Goal: Task Accomplishment & Management: Use online tool/utility

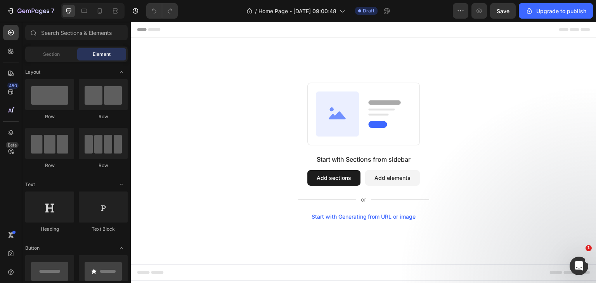
drag, startPoint x: 200, startPoint y: 109, endPoint x: 173, endPoint y: 109, distance: 26.8
click at [173, 109] on div "Start with Sections from sidebar Add sections Add elements Start with Generatin…" at bounding box center [364, 151] width 410 height 137
click at [319, 178] on button "Add sections" at bounding box center [333, 178] width 53 height 16
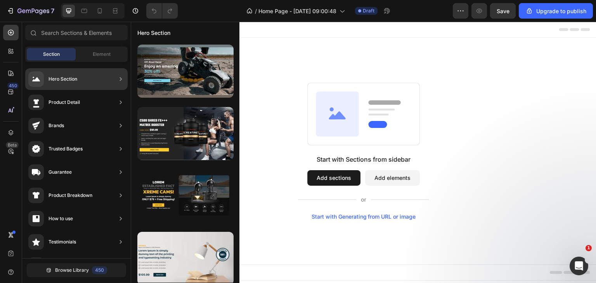
drag, startPoint x: 172, startPoint y: 30, endPoint x: 3, endPoint y: 180, distance: 226.5
click at [3, 180] on div "450 Beta" at bounding box center [11, 153] width 22 height 262
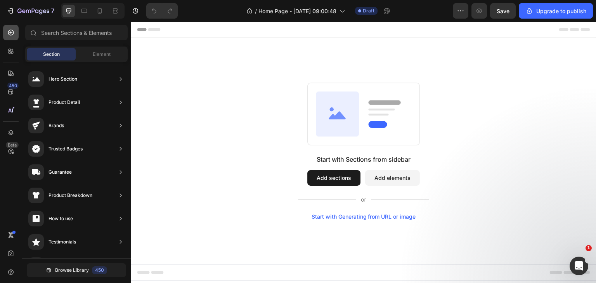
click at [10, 31] on icon at bounding box center [10, 32] width 3 height 3
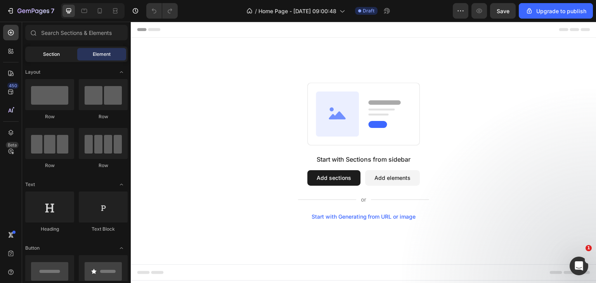
click at [58, 49] on div "Section" at bounding box center [51, 54] width 49 height 12
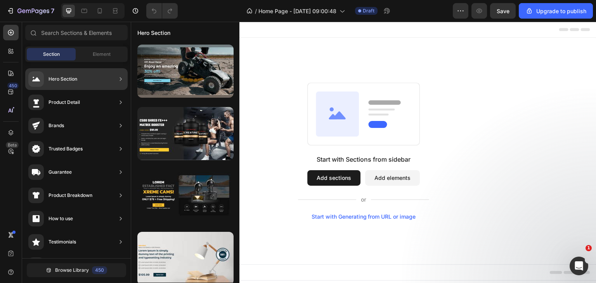
drag, startPoint x: 73, startPoint y: 75, endPoint x: 63, endPoint y: 80, distance: 11.1
click at [63, 80] on div "Hero Section" at bounding box center [63, 79] width 29 height 8
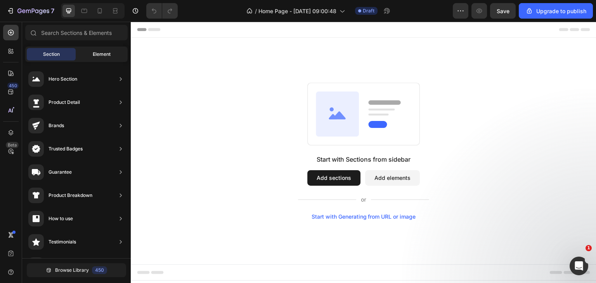
click at [108, 56] on span "Element" at bounding box center [102, 54] width 18 height 7
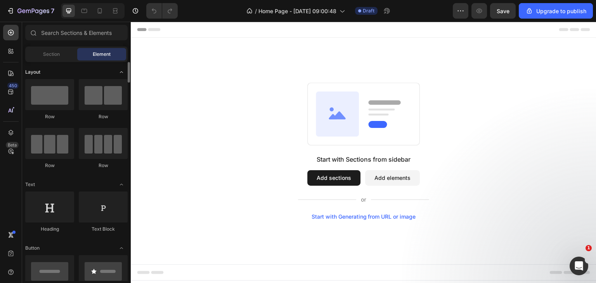
click at [118, 72] on span "Toggle open" at bounding box center [121, 72] width 12 height 12
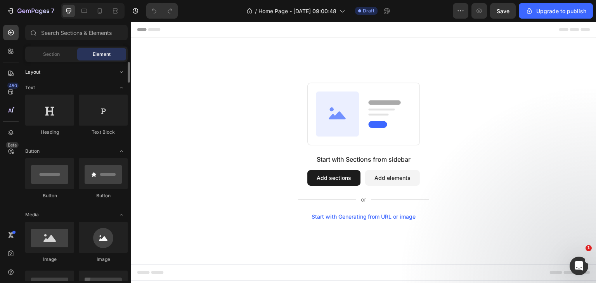
click at [118, 72] on span "Toggle open" at bounding box center [121, 72] width 12 height 12
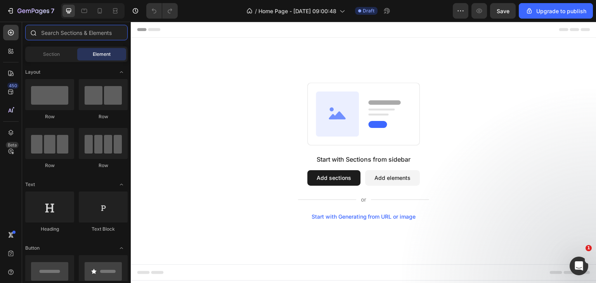
drag, startPoint x: 53, startPoint y: 38, endPoint x: 50, endPoint y: 33, distance: 6.1
click at [50, 33] on input "text" at bounding box center [76, 33] width 102 height 16
drag, startPoint x: 68, startPoint y: 72, endPoint x: 42, endPoint y: 53, distance: 32.0
click at [42, 53] on div "Section" at bounding box center [51, 54] width 49 height 12
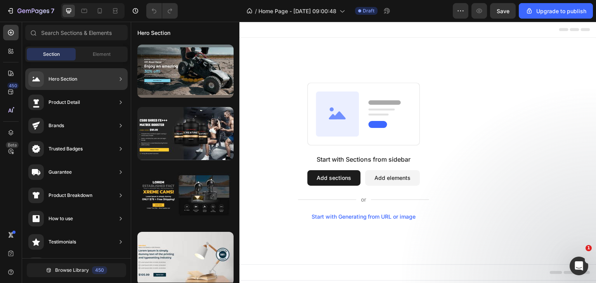
click at [65, 81] on div "Hero Section" at bounding box center [63, 79] width 29 height 8
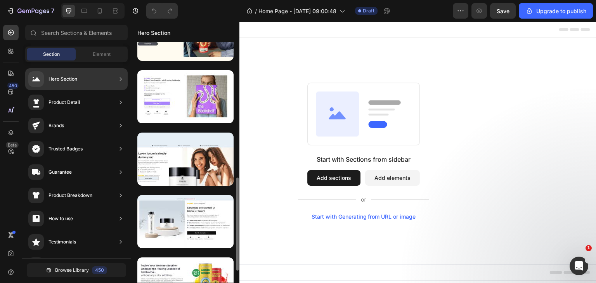
scroll to position [687, 0]
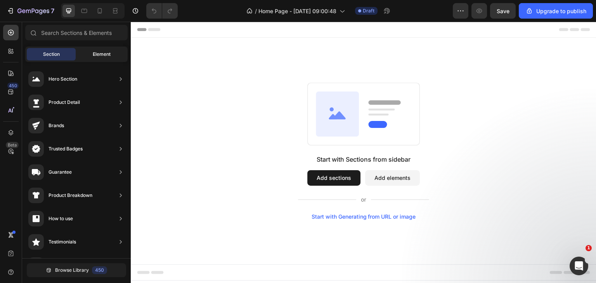
click at [95, 54] on span "Element" at bounding box center [102, 54] width 18 height 7
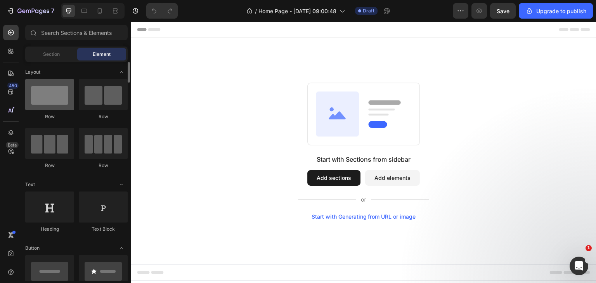
click at [53, 87] on div at bounding box center [49, 94] width 49 height 31
click at [54, 97] on div at bounding box center [49, 94] width 49 height 31
click at [338, 178] on button "Add sections" at bounding box center [333, 178] width 53 height 16
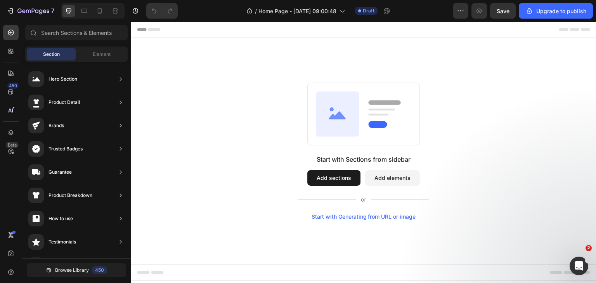
click at [341, 218] on div "Start with Generating from URL or image" at bounding box center [364, 217] width 104 height 6
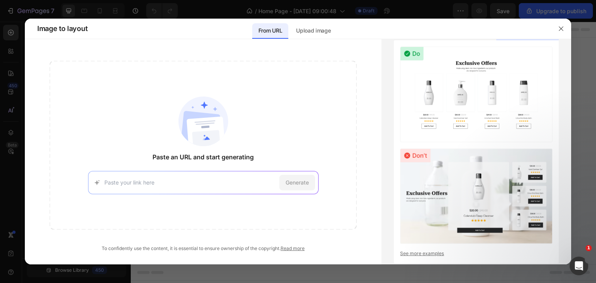
drag, startPoint x: 114, startPoint y: 177, endPoint x: 118, endPoint y: 188, distance: 11.9
drag, startPoint x: 118, startPoint y: 188, endPoint x: 112, endPoint y: 180, distance: 10.8
click at [112, 180] on input at bounding box center [190, 182] width 172 height 8
paste input "Unveil"
type input "U"
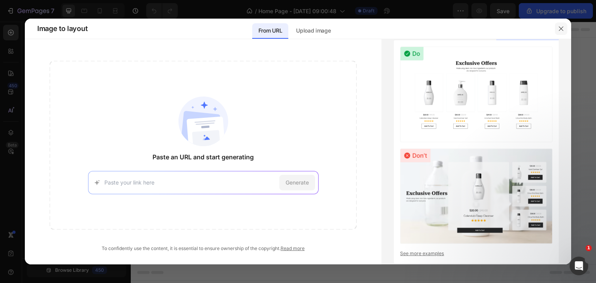
click at [563, 23] on button "button" at bounding box center [561, 29] width 12 height 12
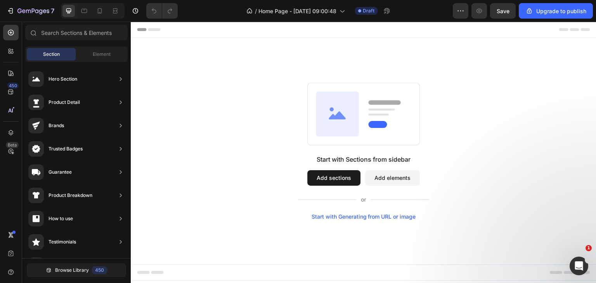
scroll to position [67, 0]
click at [573, 267] on icon "Open Intercom Messenger" at bounding box center [578, 265] width 13 height 13
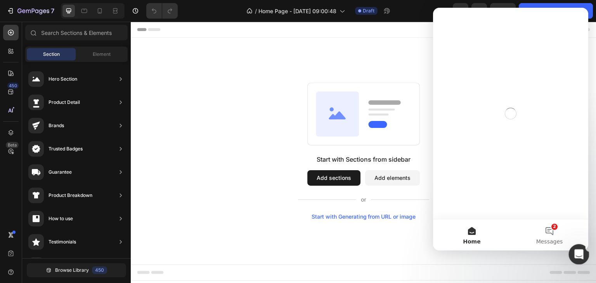
scroll to position [0, 0]
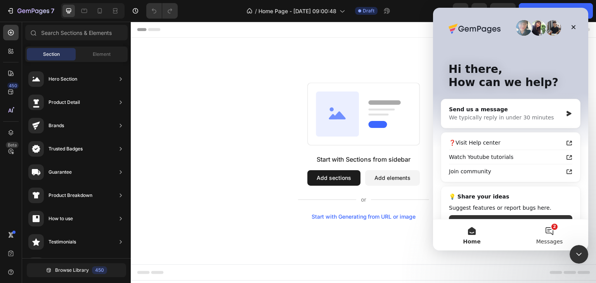
click at [546, 237] on button "2 Messages" at bounding box center [550, 235] width 78 height 31
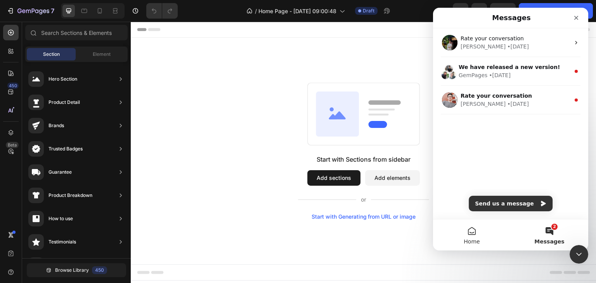
click at [473, 228] on button "Home" at bounding box center [472, 235] width 78 height 31
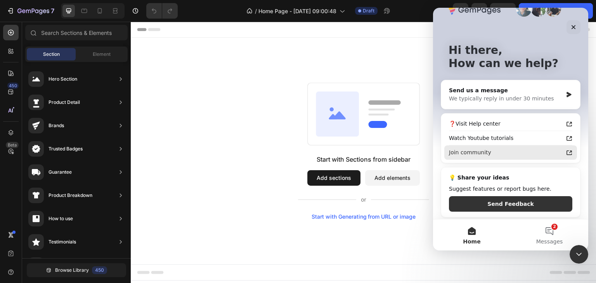
scroll to position [21, 0]
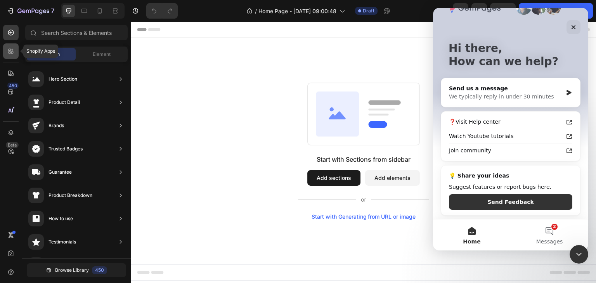
click at [6, 54] on div at bounding box center [11, 51] width 16 height 16
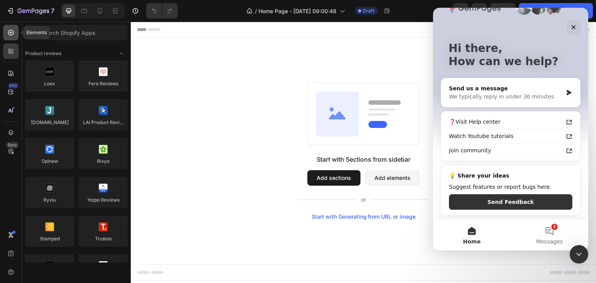
click at [12, 34] on icon at bounding box center [11, 33] width 8 height 8
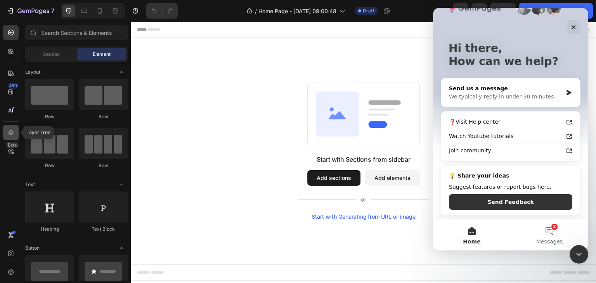
click at [10, 137] on div at bounding box center [11, 133] width 16 height 16
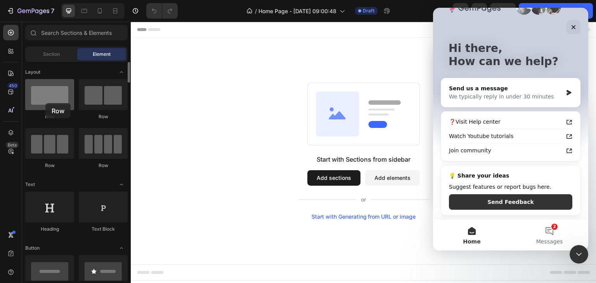
click at [45, 103] on div at bounding box center [49, 94] width 49 height 31
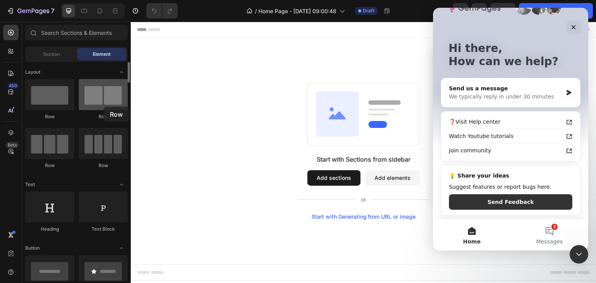
click at [104, 107] on div at bounding box center [103, 94] width 49 height 31
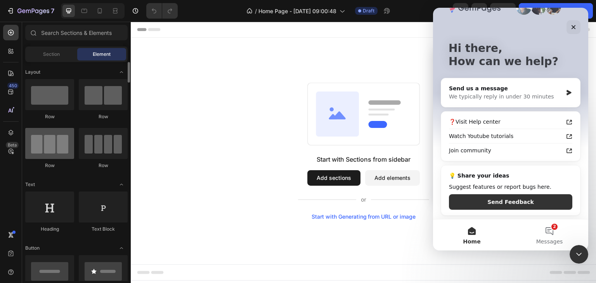
click at [49, 149] on div at bounding box center [49, 143] width 49 height 31
click at [572, 31] on div "Close" at bounding box center [573, 27] width 14 height 14
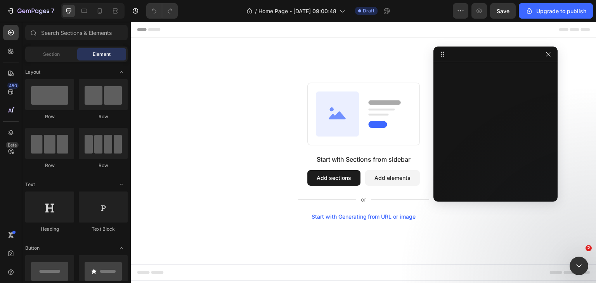
scroll to position [0, 0]
click at [547, 55] on icon "button" at bounding box center [548, 54] width 6 height 6
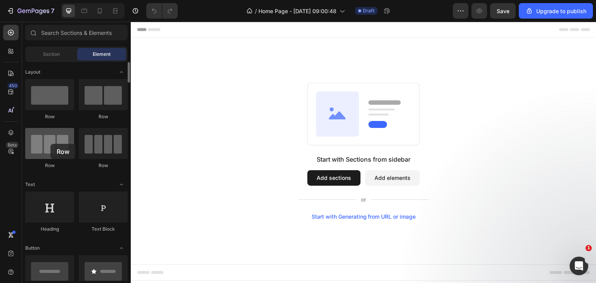
click at [50, 144] on div at bounding box center [49, 143] width 49 height 31
click at [351, 217] on div "Start with Generating from URL or image" at bounding box center [364, 217] width 104 height 6
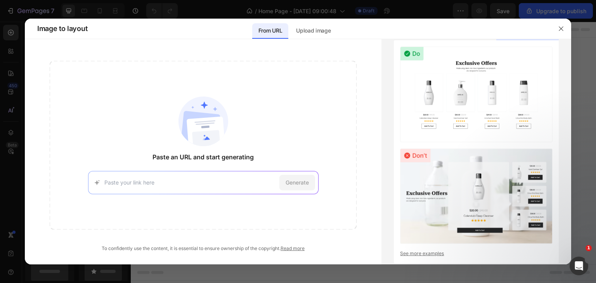
paste input "[URL][DOMAIN_NAME]"
type input "[URL][DOMAIN_NAME]"
click at [290, 179] on span "Generate" at bounding box center [297, 182] width 23 height 8
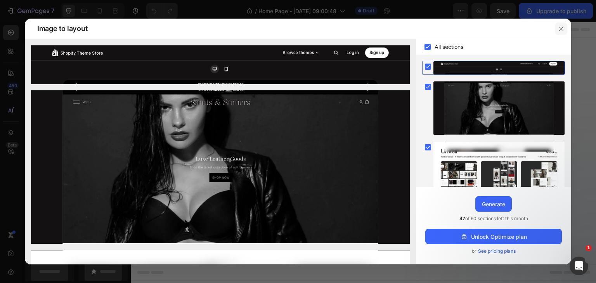
click at [558, 30] on icon "button" at bounding box center [561, 29] width 6 height 6
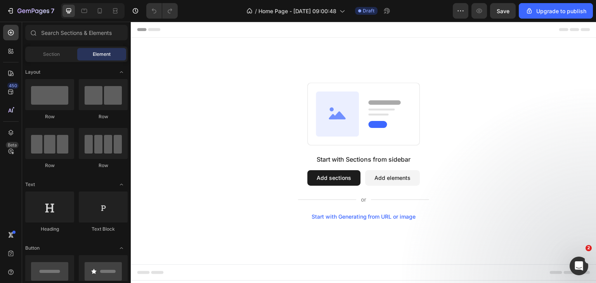
click at [359, 218] on div "Start with Generating from URL or image" at bounding box center [364, 217] width 104 height 6
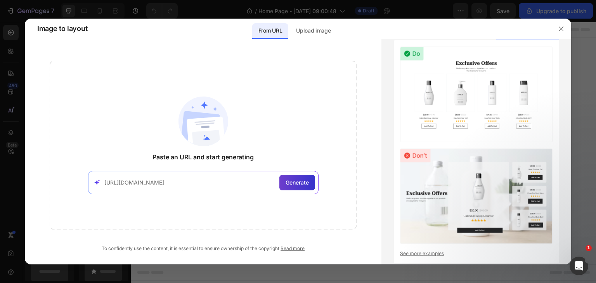
type input "[URL][DOMAIN_NAME]"
click at [290, 181] on span "Generate" at bounding box center [297, 182] width 23 height 8
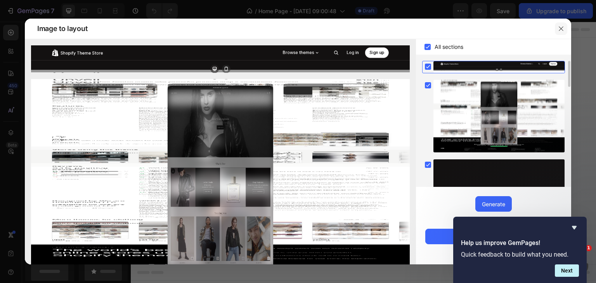
click at [565, 31] on button "button" at bounding box center [561, 29] width 12 height 12
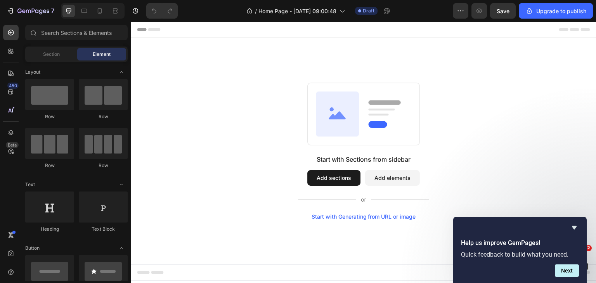
click at [352, 215] on div "Start with Generating from URL or image" at bounding box center [364, 217] width 104 height 6
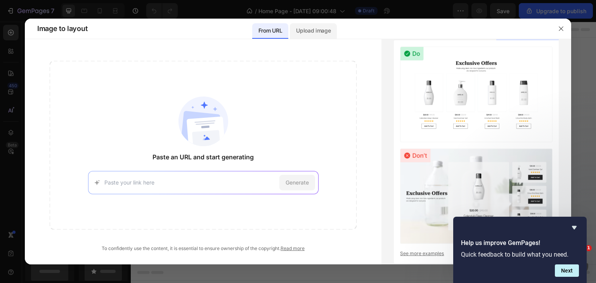
click at [317, 21] on div "Upload image" at bounding box center [313, 29] width 47 height 20
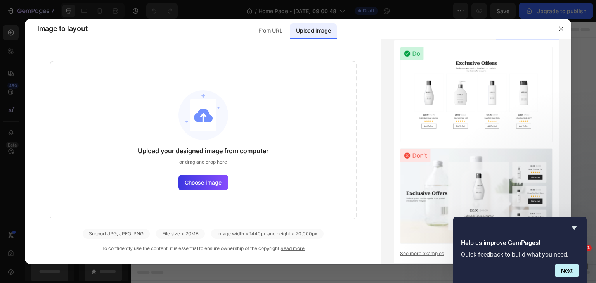
click at [579, 228] on div "Help us improve GemPages! Quick feedback to build what you need. Next" at bounding box center [519, 250] width 133 height 66
click at [573, 229] on icon "Hide survey" at bounding box center [574, 227] width 9 height 9
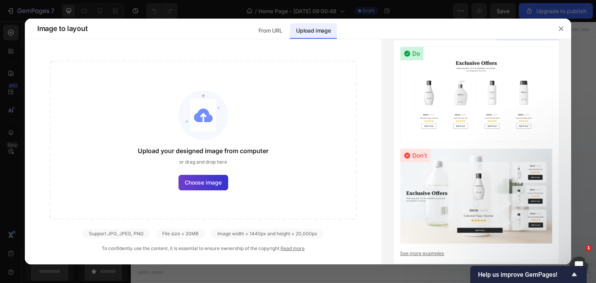
click at [208, 185] on span "Choose image" at bounding box center [203, 182] width 37 height 8
click at [0, 0] on input "Choose image" at bounding box center [0, 0] width 0 height 0
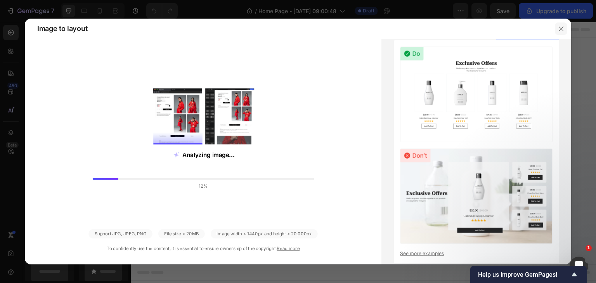
click at [557, 28] on button "button" at bounding box center [561, 29] width 12 height 12
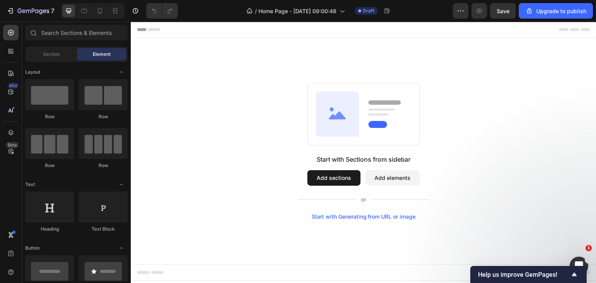
click at [353, 215] on div "Start with Generating from URL or image" at bounding box center [364, 217] width 104 height 6
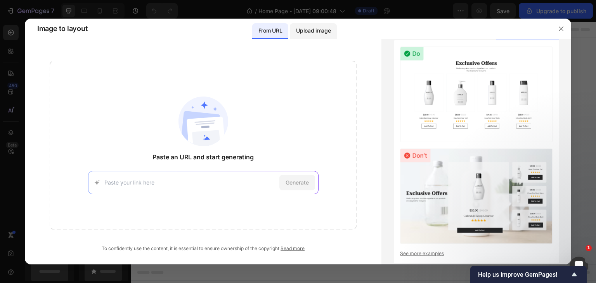
click at [310, 31] on p "Upload image" at bounding box center [313, 30] width 35 height 9
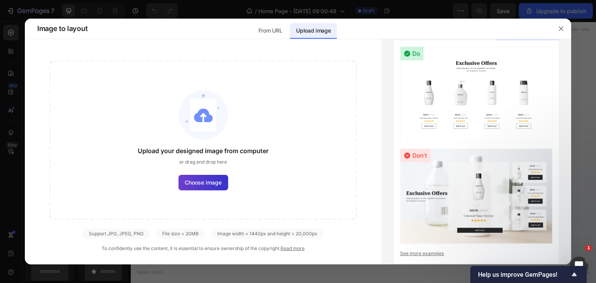
click at [196, 180] on span "Choose image" at bounding box center [203, 182] width 37 height 8
click at [0, 0] on input "Choose image" at bounding box center [0, 0] width 0 height 0
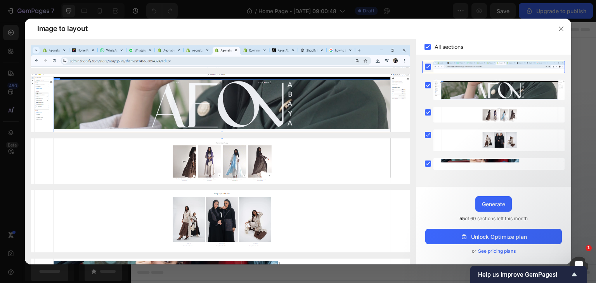
scroll to position [19, 0]
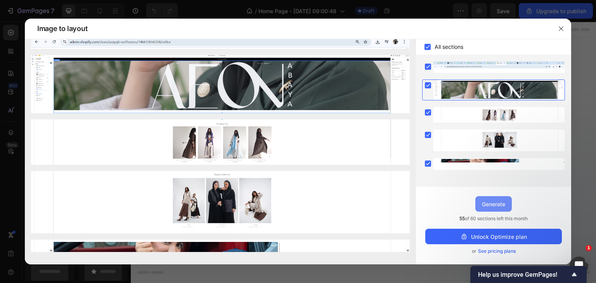
click at [495, 198] on button "Generate" at bounding box center [493, 204] width 36 height 16
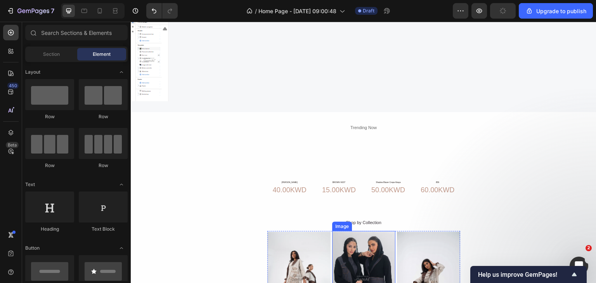
scroll to position [39, 0]
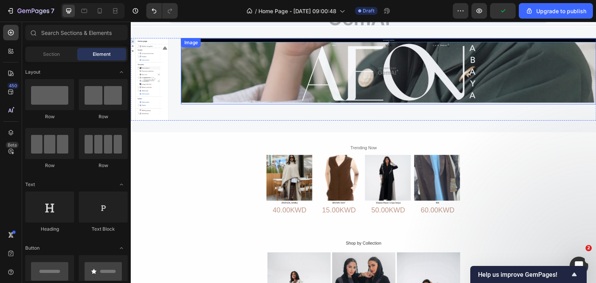
click at [286, 87] on img at bounding box center [389, 71] width 416 height 66
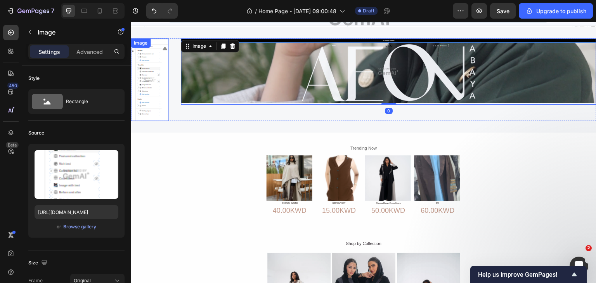
click at [136, 103] on img at bounding box center [150, 79] width 38 height 83
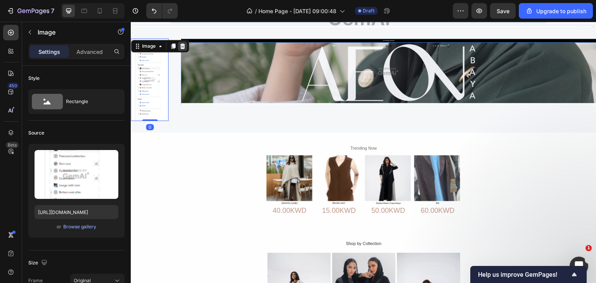
click at [183, 46] on icon at bounding box center [182, 46] width 6 height 6
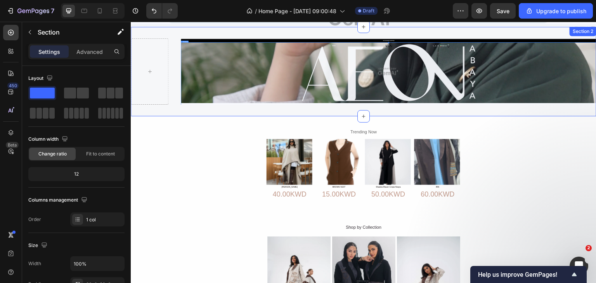
click at [181, 105] on div "Image Row Section 2" at bounding box center [364, 72] width 466 height 90
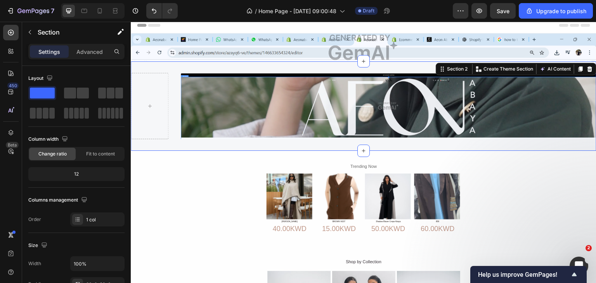
scroll to position [0, 0]
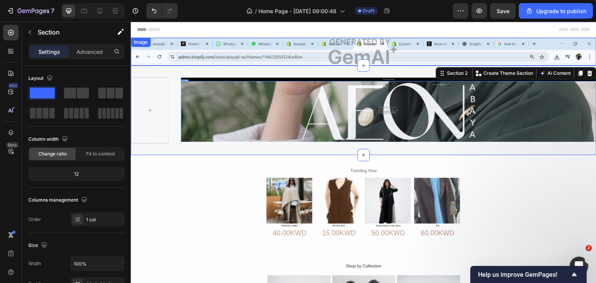
click at [284, 47] on img at bounding box center [364, 52] width 466 height 28
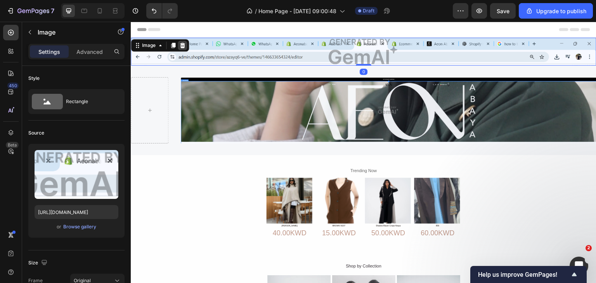
click at [185, 45] on icon at bounding box center [182, 45] width 6 height 6
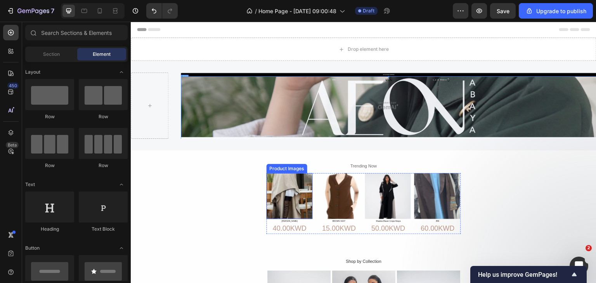
click at [296, 205] on img at bounding box center [290, 196] width 46 height 46
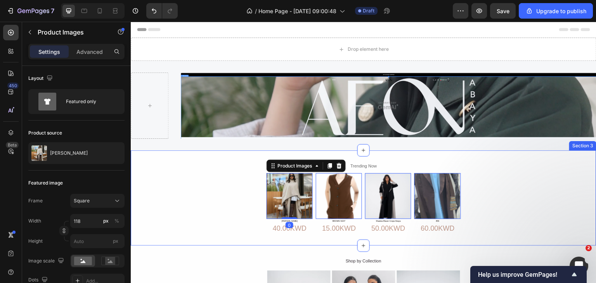
click at [254, 213] on div "Trending Now Text Block Product Images 0 [PERSON_NAME] Product Title 40.00KWD P…" at bounding box center [364, 198] width 466 height 72
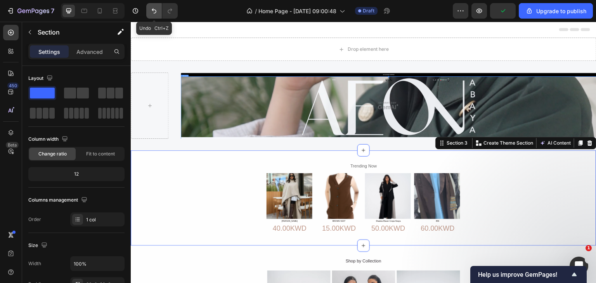
click at [156, 12] on icon "Undo/Redo" at bounding box center [154, 11] width 8 height 8
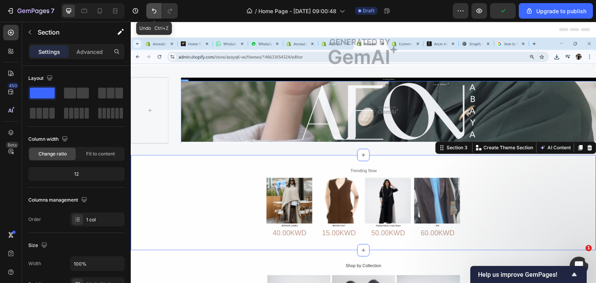
click at [156, 12] on icon "Undo/Redo" at bounding box center [154, 11] width 5 height 5
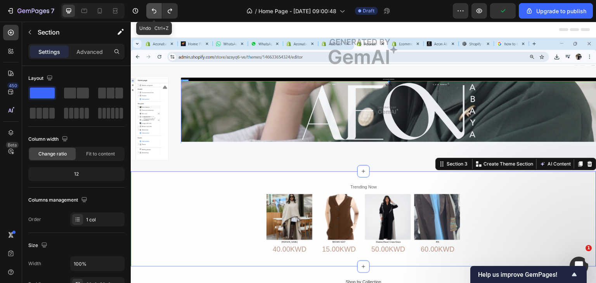
click at [156, 12] on icon "Undo/Redo" at bounding box center [154, 11] width 5 height 5
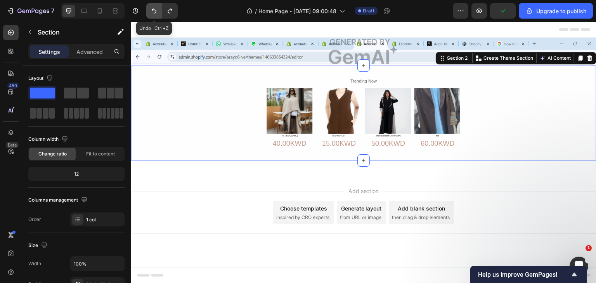
click at [156, 12] on icon "Undo/Redo" at bounding box center [154, 11] width 5 height 5
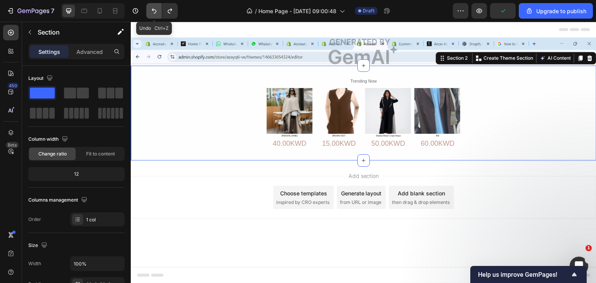
click at [156, 12] on icon "Undo/Redo" at bounding box center [154, 11] width 5 height 5
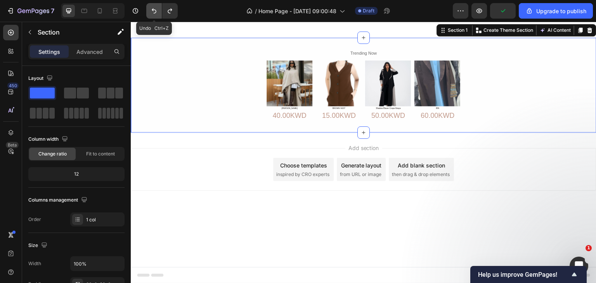
click at [156, 12] on icon "Undo/Redo" at bounding box center [154, 11] width 5 height 5
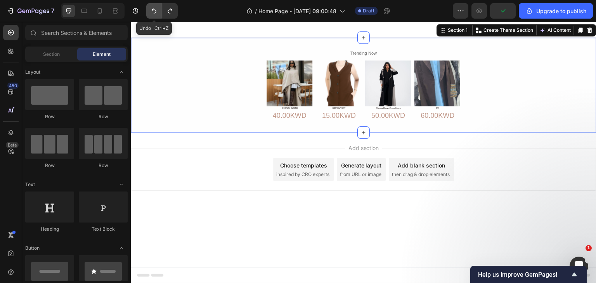
click at [156, 12] on icon "Undo/Redo" at bounding box center [154, 11] width 5 height 5
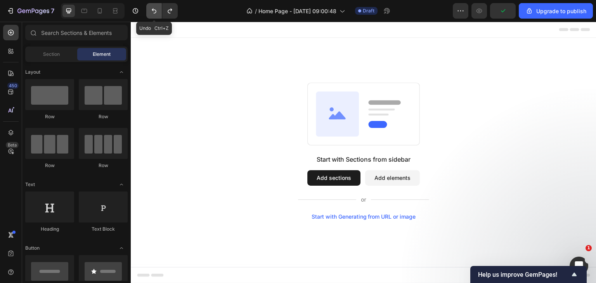
click at [156, 12] on icon "Undo/Redo" at bounding box center [154, 11] width 5 height 5
click at [5, 114] on div at bounding box center [11, 111] width 16 height 16
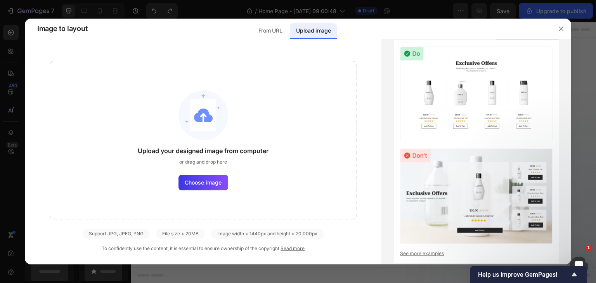
click at [203, 271] on div at bounding box center [298, 141] width 596 height 283
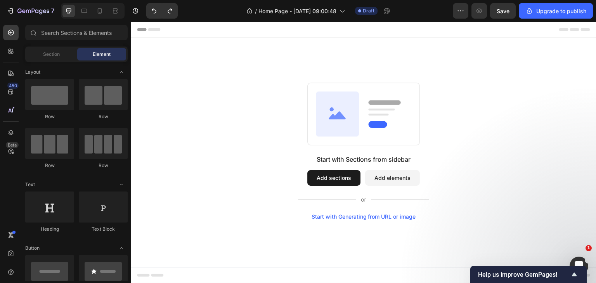
click at [575, 277] on icon "Show survey - Help us improve GemPages!" at bounding box center [574, 274] width 9 height 9
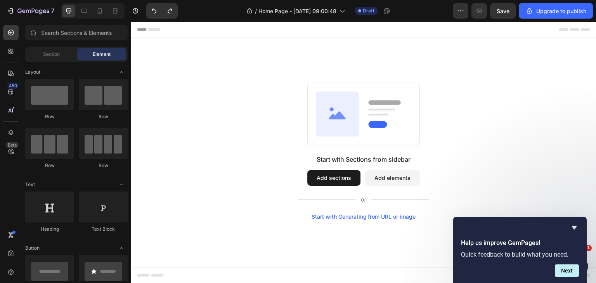
click at [571, 193] on div "Start with Sections from sidebar Add sections Add elements Start with Generatin…" at bounding box center [364, 151] width 466 height 227
click at [576, 230] on icon "Hide survey" at bounding box center [574, 227] width 9 height 9
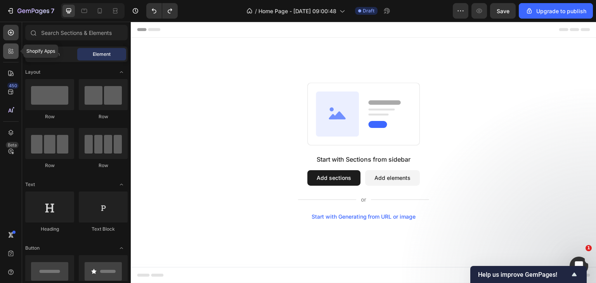
click at [8, 45] on div at bounding box center [11, 51] width 16 height 16
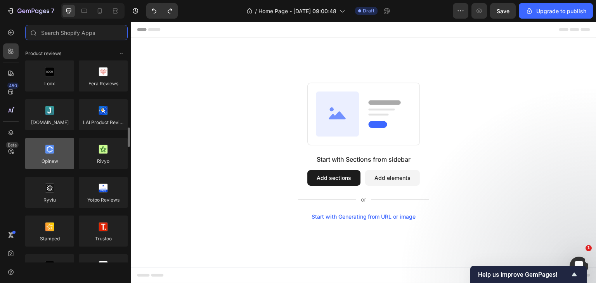
scroll to position [233, 0]
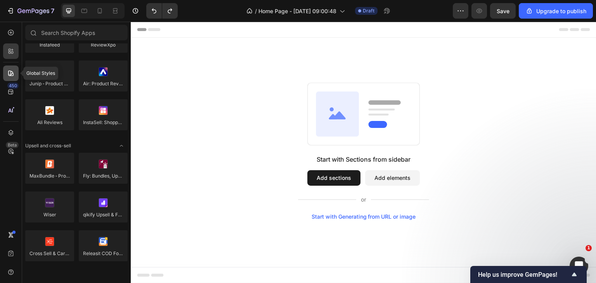
click at [10, 73] on icon at bounding box center [11, 73] width 8 height 8
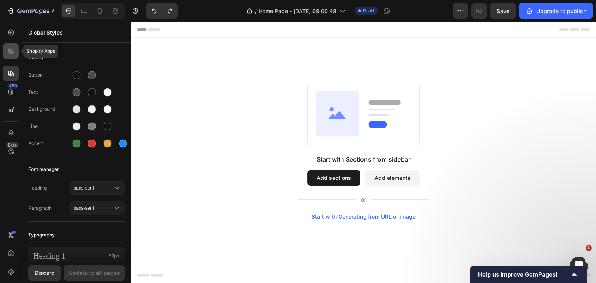
click at [11, 50] on icon at bounding box center [11, 51] width 8 height 8
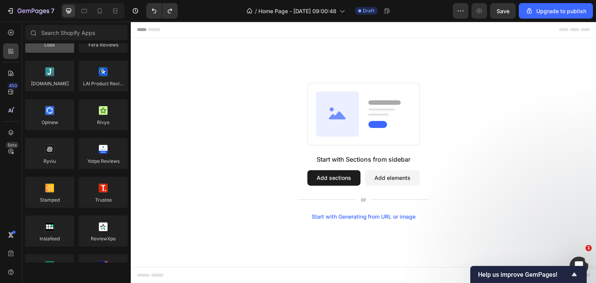
scroll to position [0, 0]
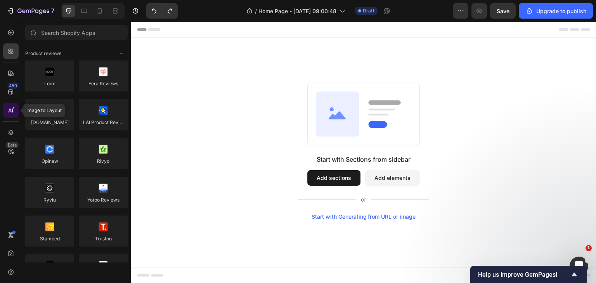
click at [12, 113] on icon at bounding box center [11, 111] width 8 height 8
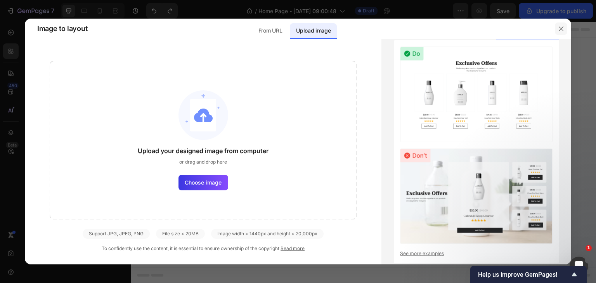
click at [558, 29] on icon "button" at bounding box center [561, 29] width 6 height 6
